Goal: Check status: Check status

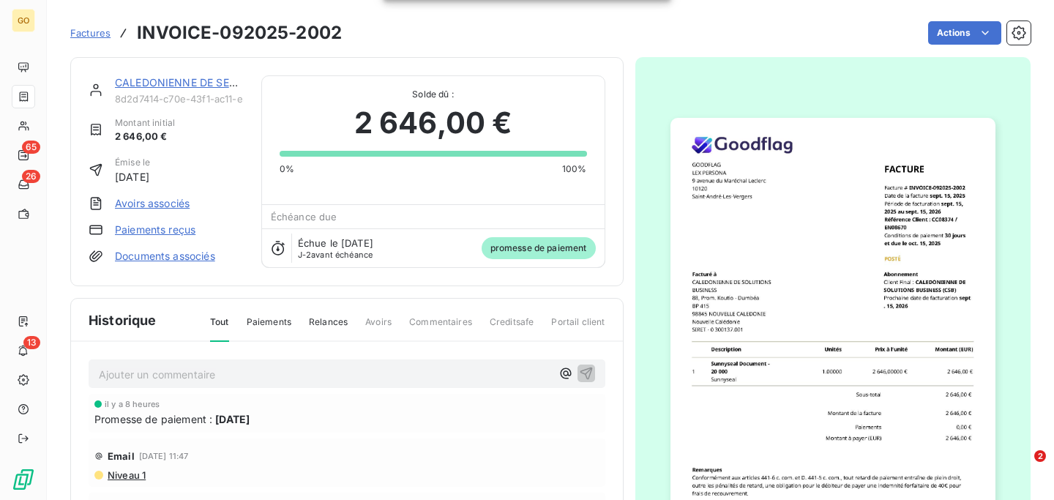
click at [101, 28] on span "Factures" at bounding box center [90, 33] width 40 height 12
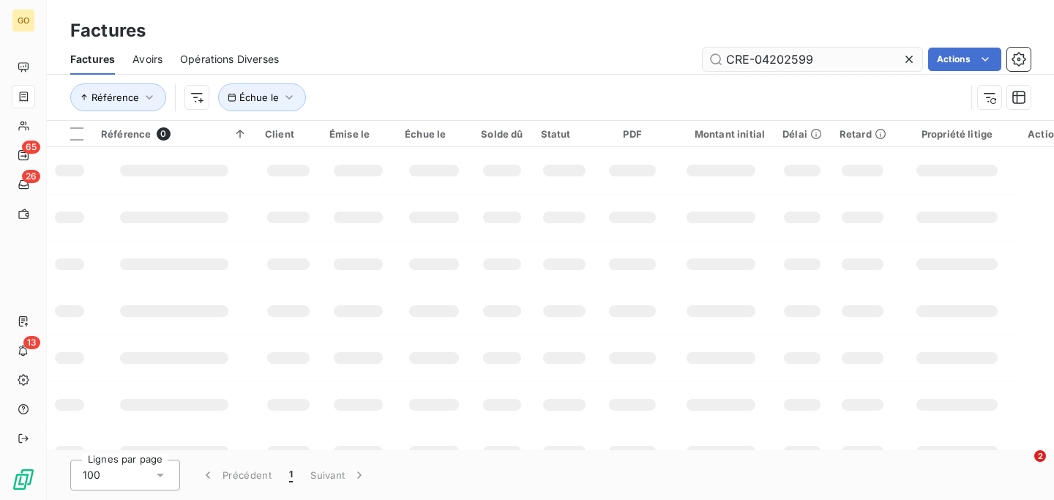
click at [826, 57] on input "CRE-04202599" at bounding box center [813, 59] width 220 height 23
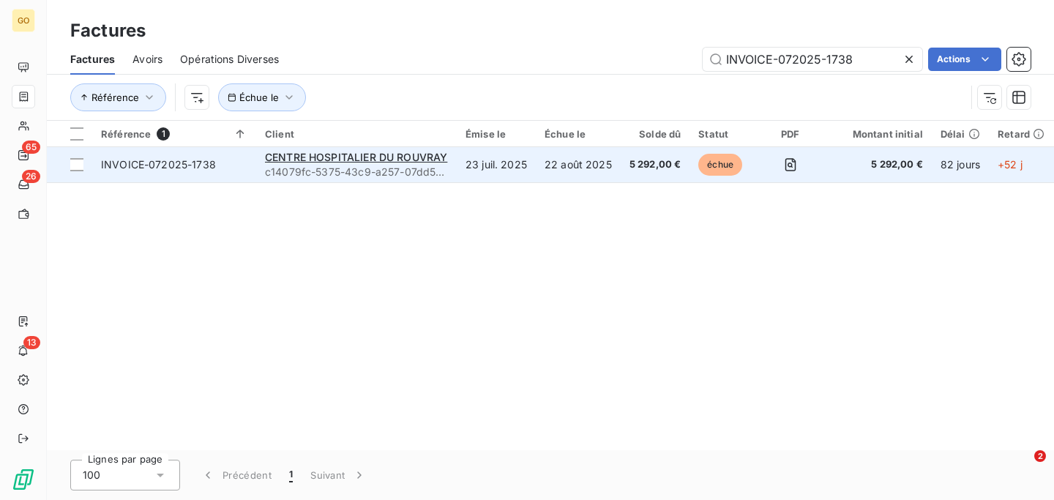
type input "INVOICE-072025-1738"
click at [539, 178] on td "22 août 2025" at bounding box center [578, 164] width 85 height 35
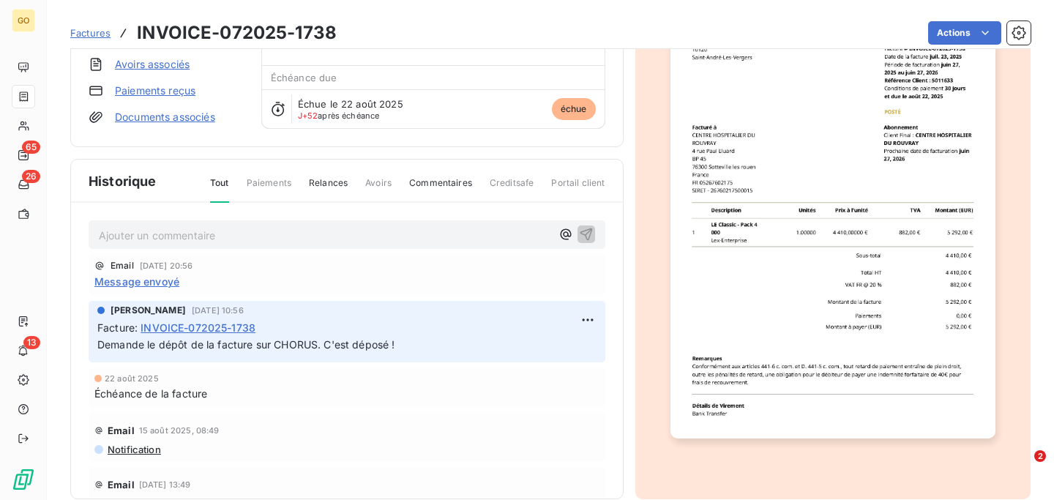
scroll to position [144, 0]
